Goal: Navigation & Orientation: Find specific page/section

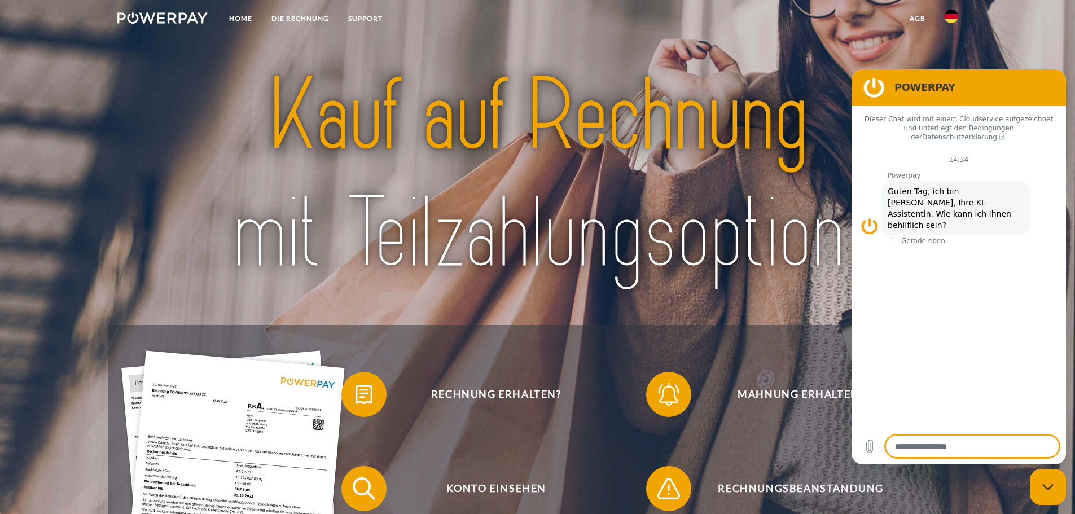
click at [1040, 30] on nav "Home DIE RECHNUNG SUPPORT agb" at bounding box center [537, 20] width 1075 height 40
click at [946, 11] on img at bounding box center [952, 17] width 14 height 14
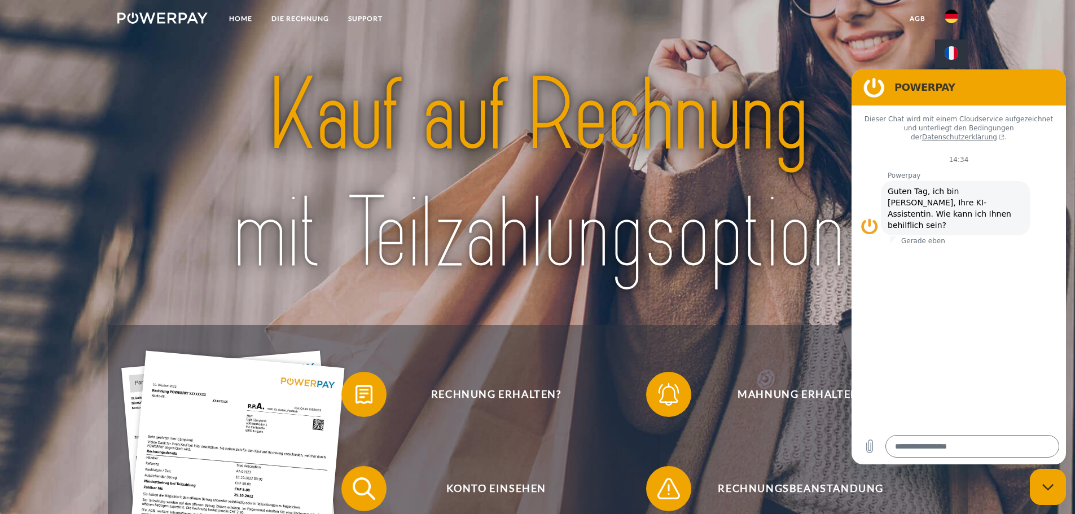
click at [953, 49] on img at bounding box center [952, 53] width 14 height 14
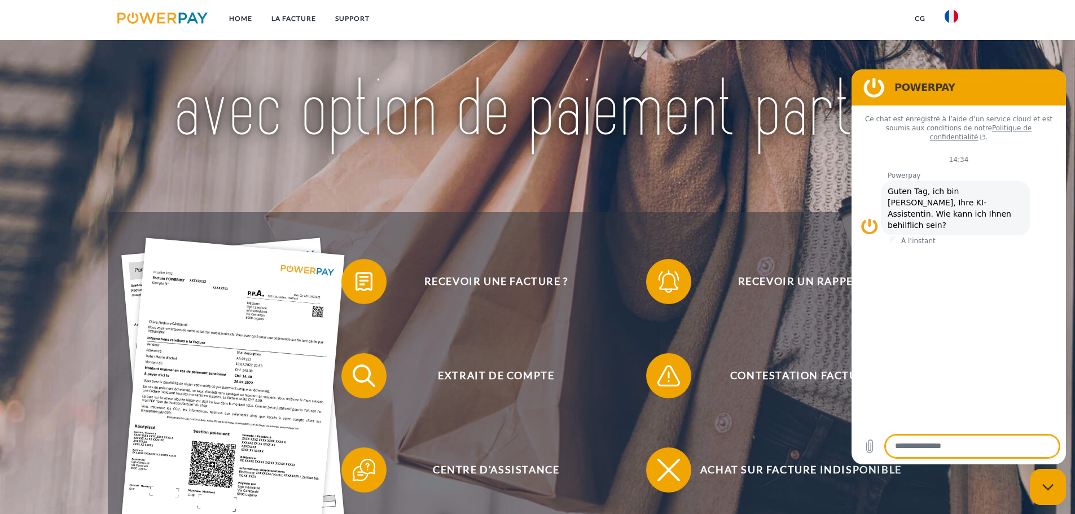
scroll to position [169, 0]
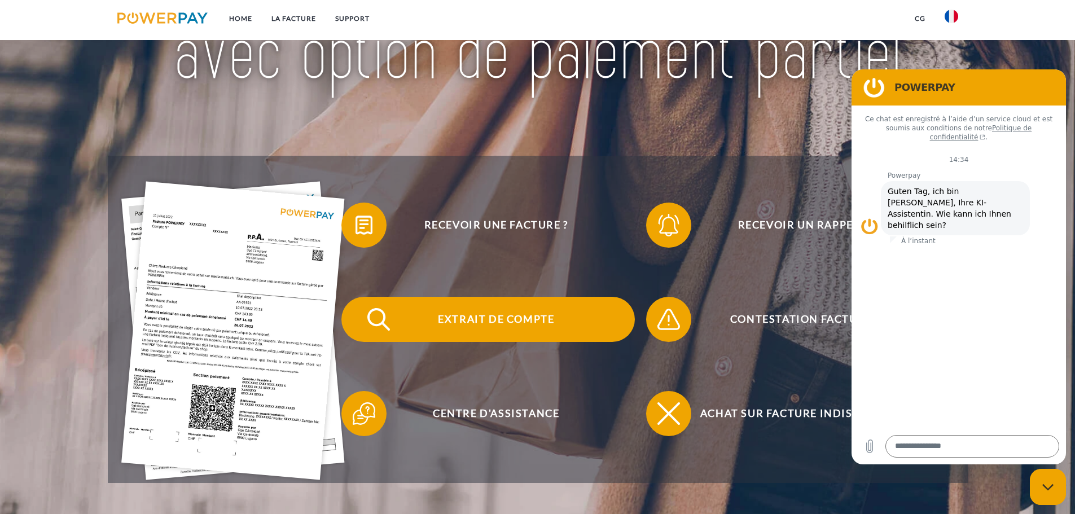
click at [472, 330] on span "Extrait de compte" at bounding box center [496, 319] width 277 height 45
